Goal: Find specific page/section: Find specific page/section

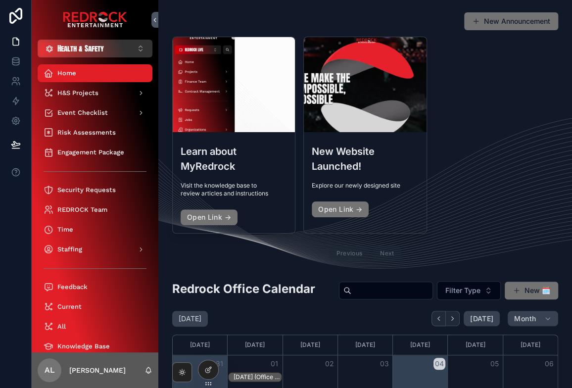
click at [66, 45] on span "Health & Safety" at bounding box center [80, 49] width 46 height 10
